Goal: Find specific page/section: Find specific page/section

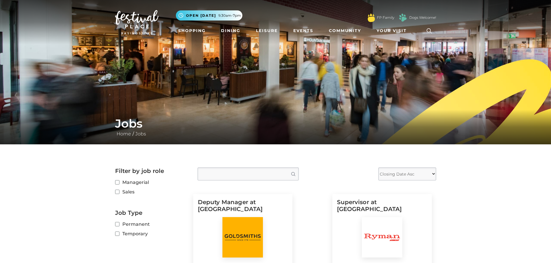
click at [128, 190] on label "Sales" at bounding box center [152, 191] width 74 height 7
click at [119, 191] on input "Sales" at bounding box center [117, 193] width 4 height 4
checkbox input "true"
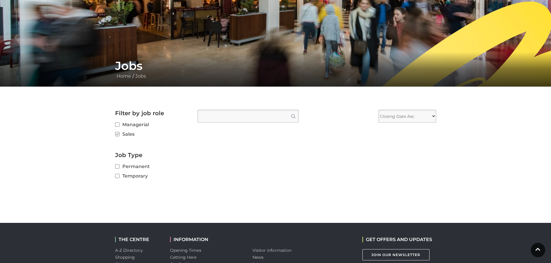
click at [122, 125] on label "Managerial" at bounding box center [152, 124] width 74 height 7
click at [119, 125] on input "Managerial" at bounding box center [117, 125] width 4 height 4
checkbox input "true"
checkbox input "false"
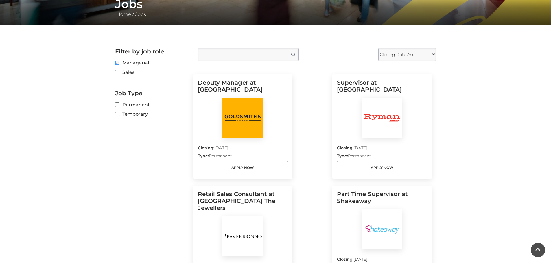
scroll to position [173, 0]
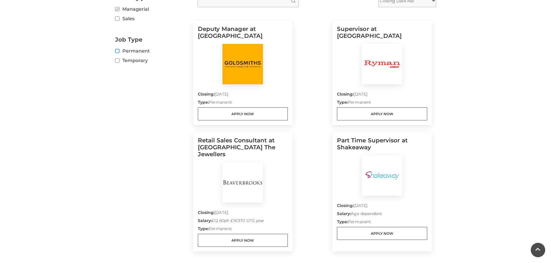
click at [116, 50] on input "Permanent" at bounding box center [117, 51] width 4 height 4
checkbox input "true"
click at [118, 59] on input "Temporary" at bounding box center [117, 61] width 4 height 4
checkbox input "true"
checkbox input "false"
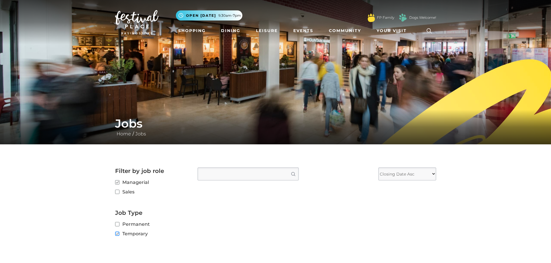
scroll to position [116, 0]
